Goal: Task Accomplishment & Management: Manage account settings

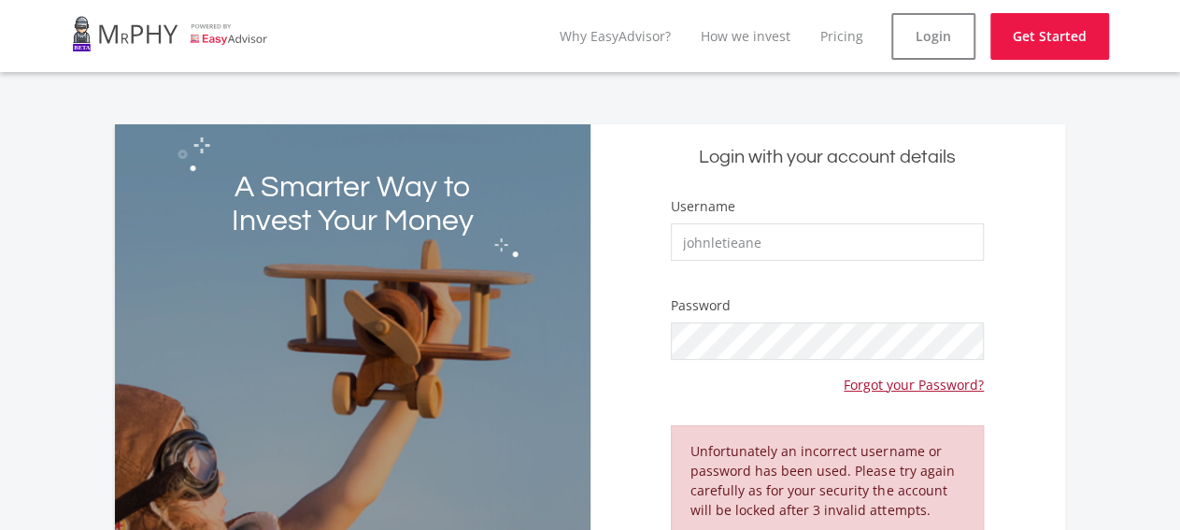
click at [927, 385] on link "Forgot your Password?" at bounding box center [914, 377] width 140 height 35
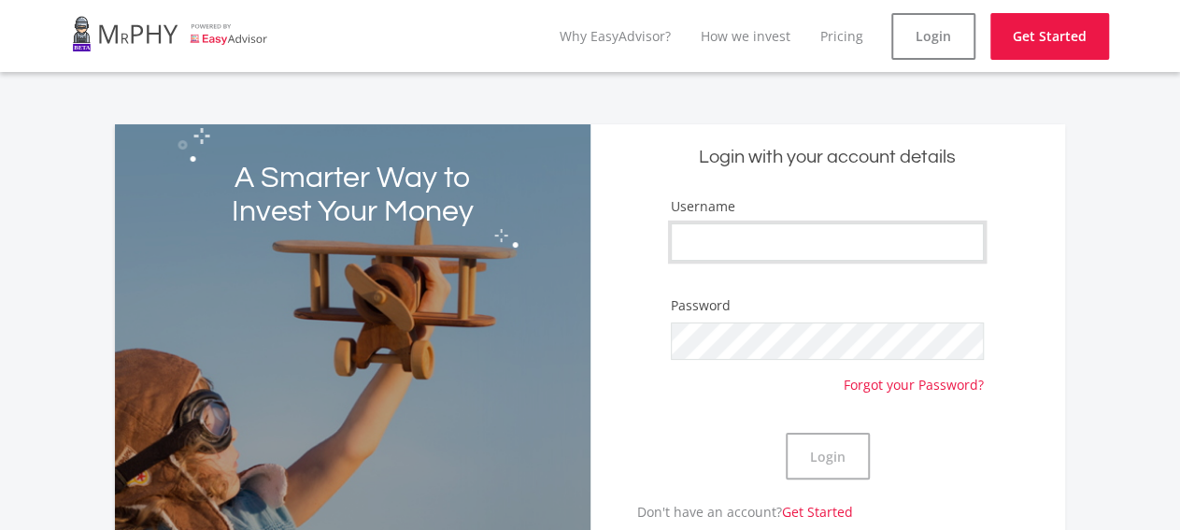
click at [733, 233] on input "Username" at bounding box center [827, 241] width 313 height 37
type input "johnletieane"
click at [814, 446] on button "Login" at bounding box center [828, 456] width 84 height 47
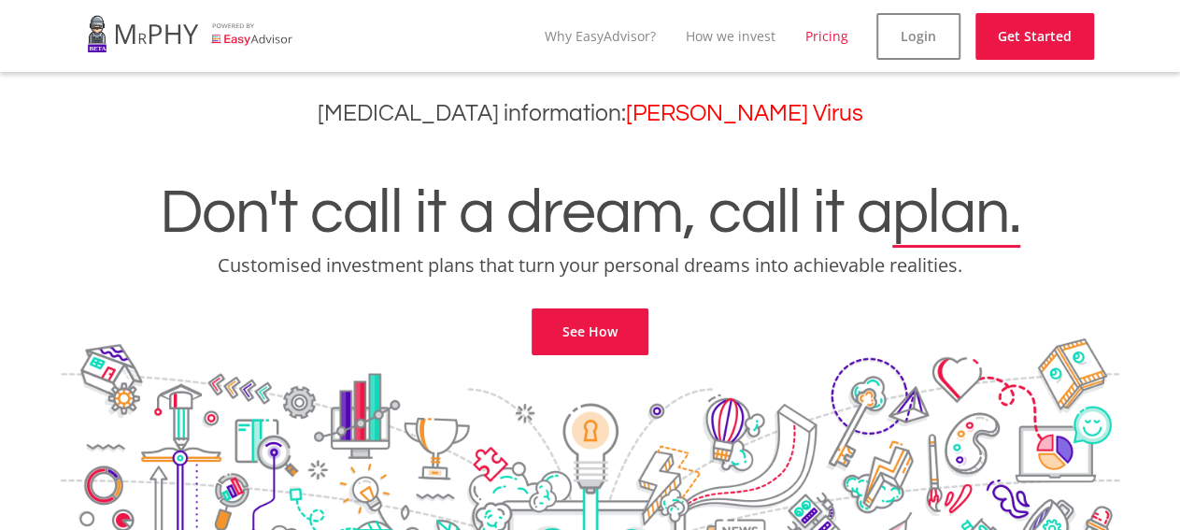
click at [820, 33] on link "Pricing" at bounding box center [827, 36] width 43 height 18
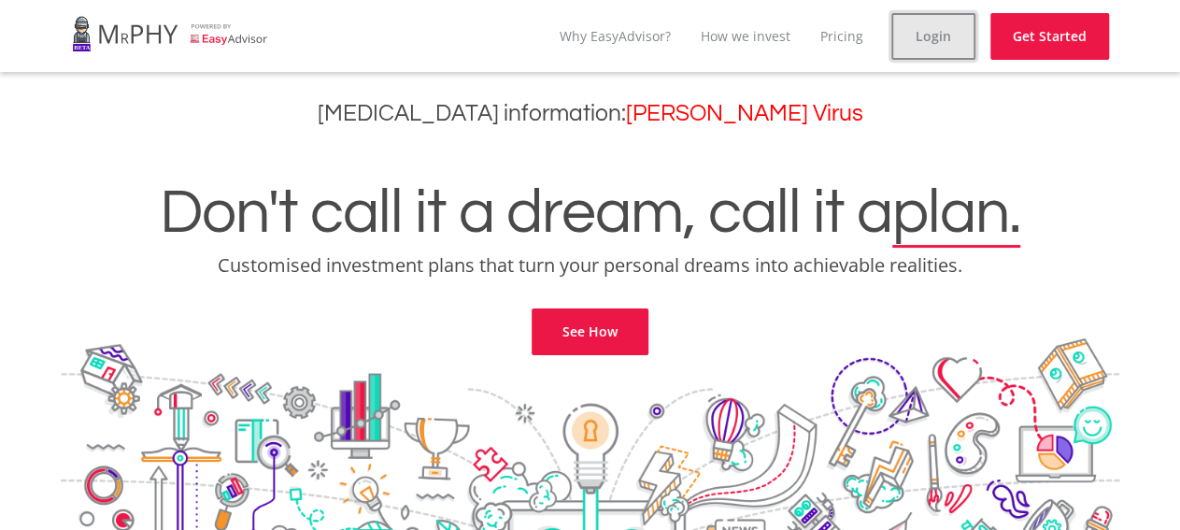
click at [928, 26] on link "Login" at bounding box center [934, 36] width 84 height 47
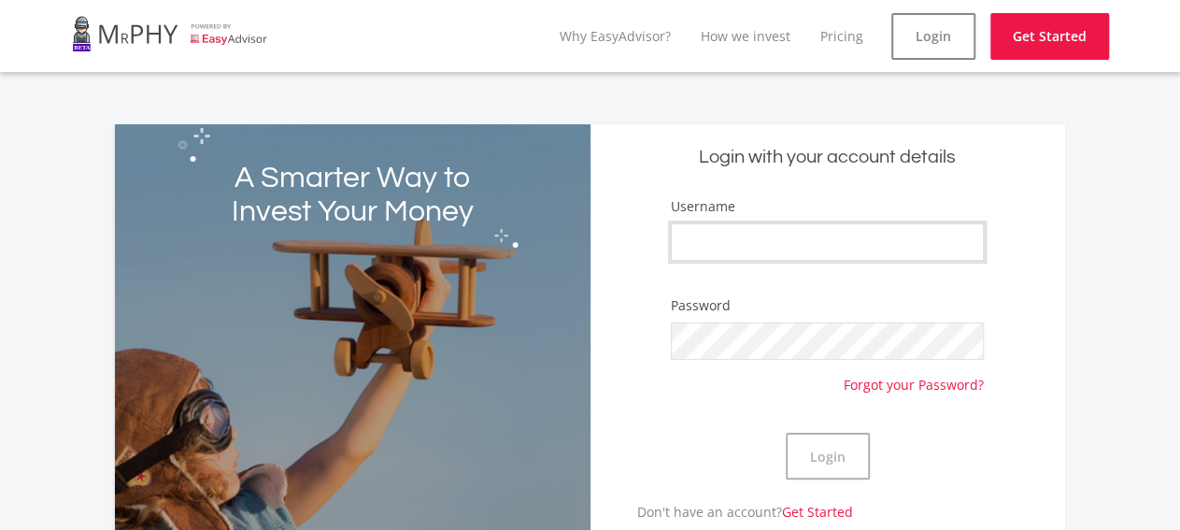
click at [790, 244] on input "Username" at bounding box center [827, 241] width 313 height 37
type input "johnletieane"
click at [825, 463] on button "Login" at bounding box center [828, 456] width 84 height 47
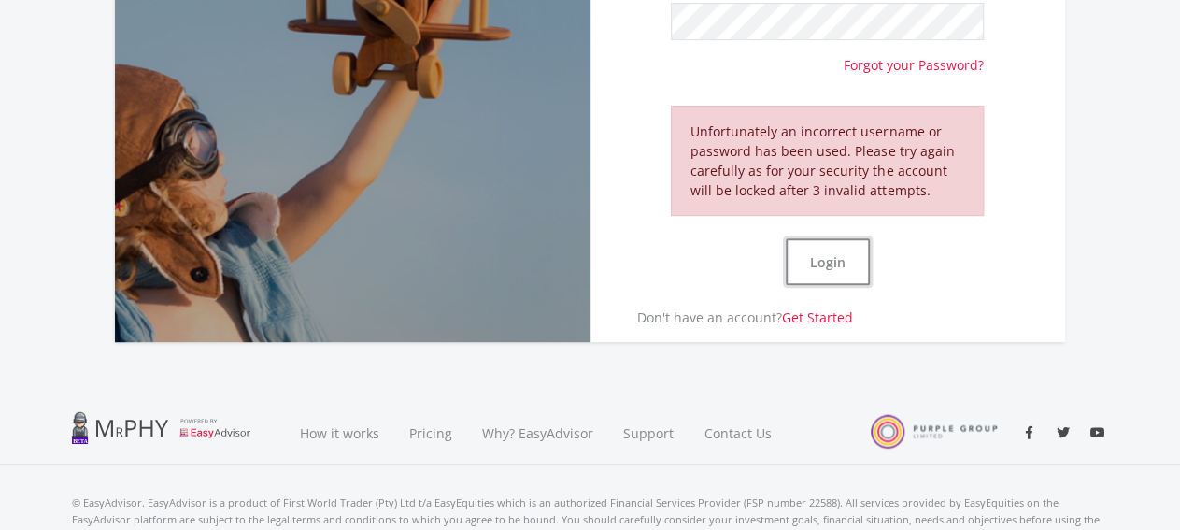
scroll to position [322, 0]
